Goal: Unclear

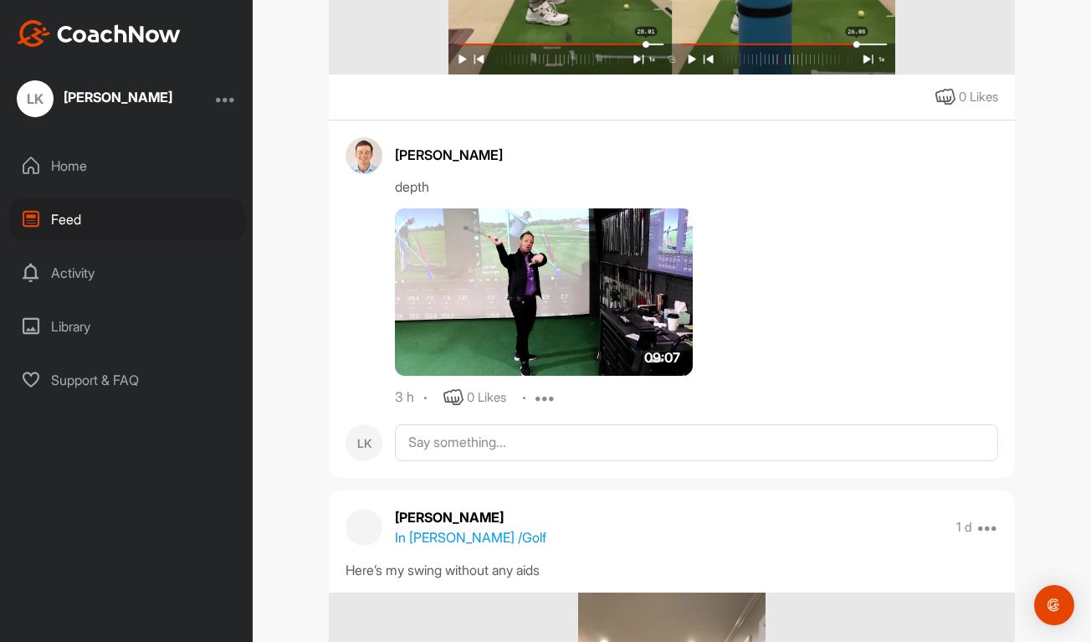
scroll to position [1164, 0]
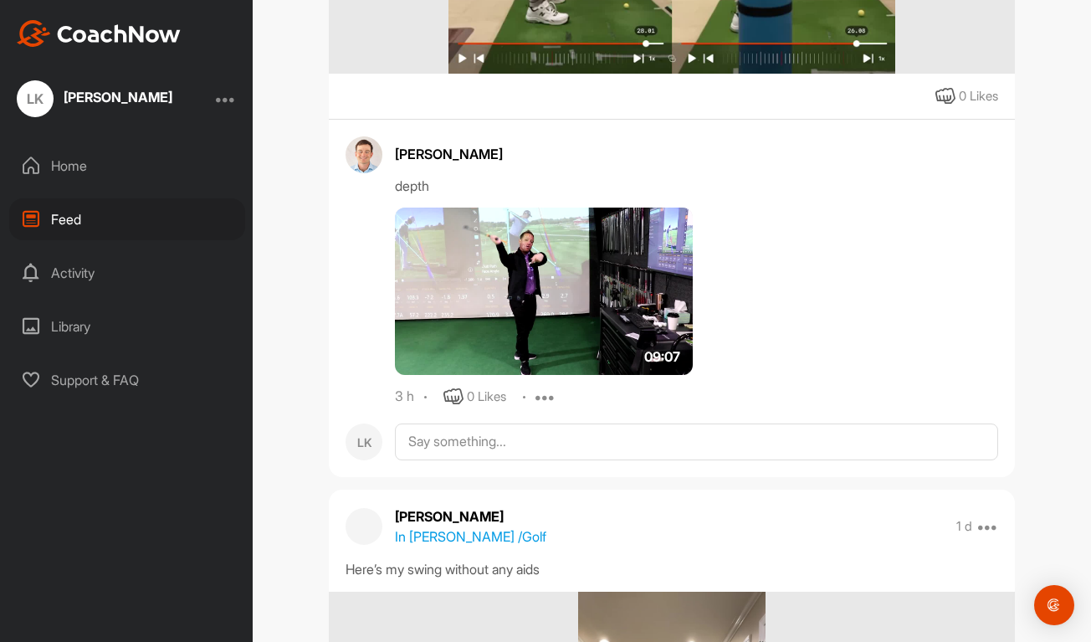
click at [545, 316] on img at bounding box center [544, 290] width 298 height 167
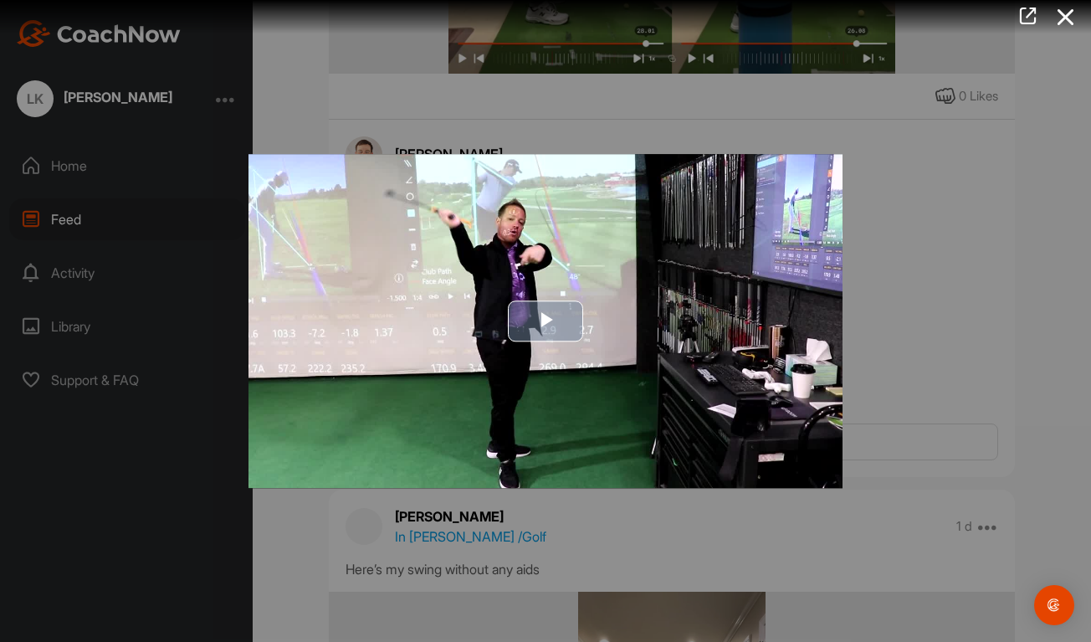
click at [545, 321] on span "Video Player" at bounding box center [545, 321] width 0 height 0
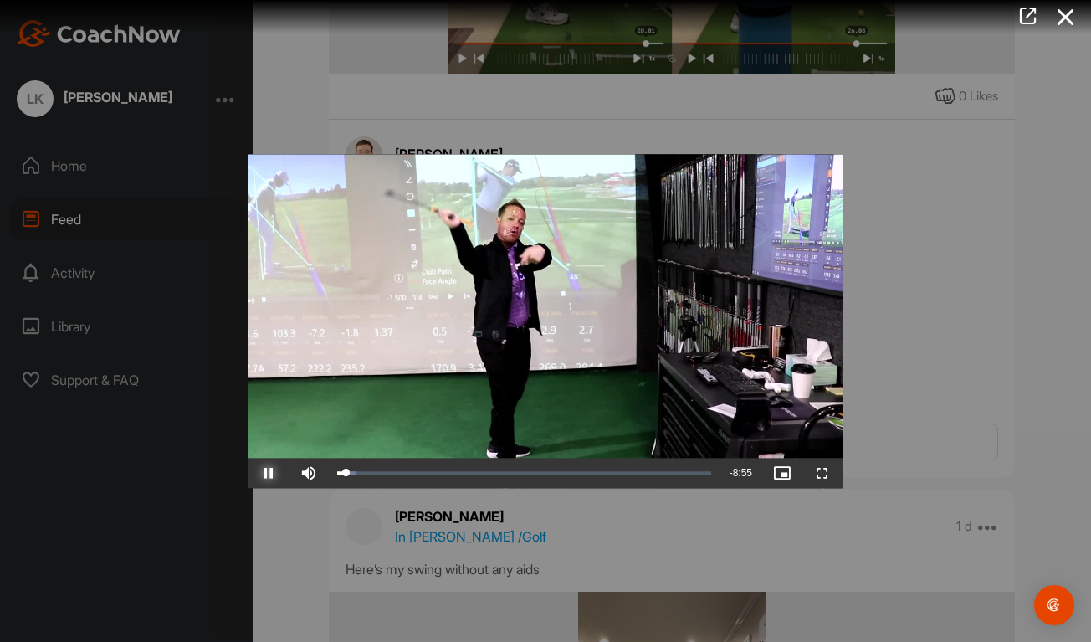
click at [275, 473] on span "Video Player" at bounding box center [268, 473] width 40 height 0
click at [269, 473] on span "Video Player" at bounding box center [268, 473] width 40 height 0
click at [492, 474] on div "3:46" at bounding box center [492, 472] width 1 height 5
click at [540, 474] on div "4:58" at bounding box center [439, 472] width 204 height 5
click at [275, 473] on span "Video Player" at bounding box center [268, 473] width 40 height 0
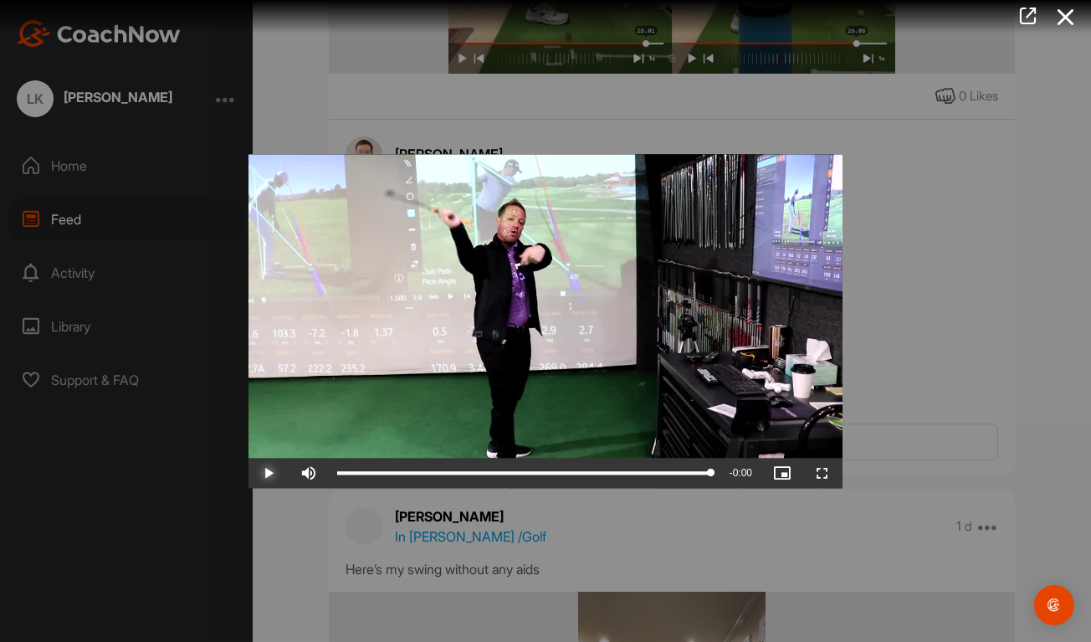
click at [275, 473] on span "Video Player" at bounding box center [268, 473] width 40 height 0
